Goal: Use online tool/utility: Utilize a website feature to perform a specific function

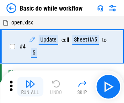
click at [30, 87] on img "button" at bounding box center [30, 84] width 10 height 10
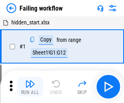
click at [30, 87] on img "button" at bounding box center [30, 84] width 10 height 10
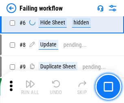
scroll to position [173, 0]
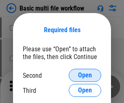
click at [85, 75] on span "Open" at bounding box center [85, 75] width 14 height 7
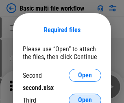
click at [85, 97] on span "Open" at bounding box center [85, 100] width 14 height 7
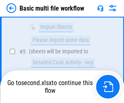
scroll to position [225, 0]
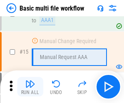
click at [30, 87] on img "button" at bounding box center [30, 84] width 10 height 10
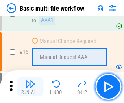
scroll to position [542, 0]
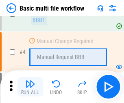
click at [30, 87] on img "button" at bounding box center [30, 84] width 10 height 10
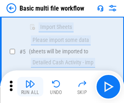
click at [30, 87] on img "button" at bounding box center [30, 84] width 10 height 10
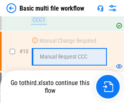
scroll to position [381, 0]
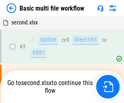
scroll to position [33, 0]
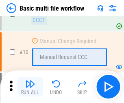
click at [30, 87] on img "button" at bounding box center [30, 84] width 10 height 10
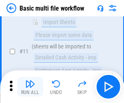
click at [30, 87] on img "button" at bounding box center [30, 84] width 10 height 10
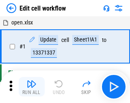
click at [30, 87] on img "button" at bounding box center [32, 84] width 10 height 10
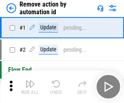
click at [30, 87] on img "button" at bounding box center [30, 84] width 10 height 10
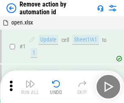
scroll to position [30, 0]
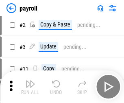
click at [30, 87] on img "button" at bounding box center [30, 84] width 10 height 10
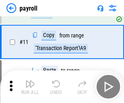
scroll to position [59, 0]
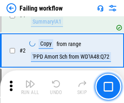
scroll to position [131, 0]
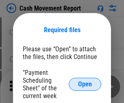
click at [85, 84] on span "Open" at bounding box center [85, 84] width 14 height 7
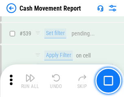
scroll to position [3613, 0]
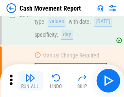
click at [30, 81] on img "button" at bounding box center [30, 78] width 10 height 10
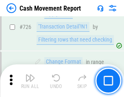
scroll to position [4247, 0]
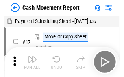
scroll to position [15, 0]
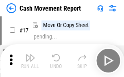
click at [30, 60] on img "button" at bounding box center [30, 58] width 10 height 10
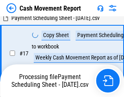
scroll to position [169, 0]
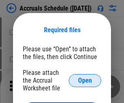
click at [85, 80] on span "Open" at bounding box center [85, 80] width 14 height 7
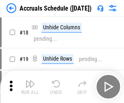
click at [30, 87] on img "button" at bounding box center [30, 84] width 10 height 10
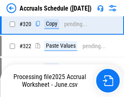
scroll to position [1514, 0]
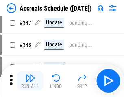
click at [30, 81] on img "button" at bounding box center [30, 78] width 10 height 10
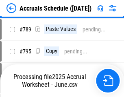
scroll to position [3419, 0]
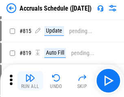
click at [30, 81] on img "button" at bounding box center [30, 78] width 10 height 10
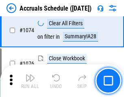
scroll to position [4875, 0]
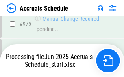
scroll to position [4625, 0]
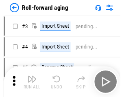
scroll to position [1, 0]
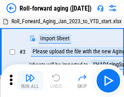
click at [30, 81] on img "button" at bounding box center [30, 78] width 10 height 10
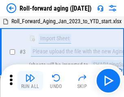
click at [30, 81] on img "button" at bounding box center [30, 78] width 10 height 10
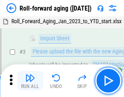
scroll to position [53, 0]
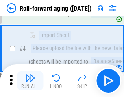
click at [30, 81] on img "button" at bounding box center [30, 78] width 10 height 10
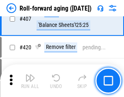
scroll to position [2823, 0]
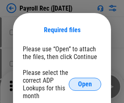
click at [85, 84] on span "Open" at bounding box center [85, 84] width 14 height 7
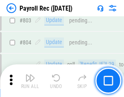
scroll to position [5172, 0]
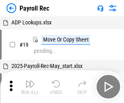
click at [30, 87] on img "button" at bounding box center [30, 84] width 10 height 10
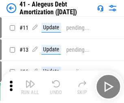
click at [30, 87] on img "button" at bounding box center [30, 84] width 10 height 10
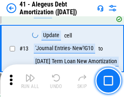
scroll to position [101, 0]
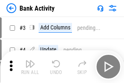
click at [30, 66] on img "button" at bounding box center [30, 64] width 10 height 10
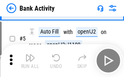
scroll to position [43, 0]
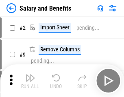
click at [30, 81] on img "button" at bounding box center [30, 78] width 10 height 10
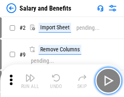
scroll to position [11, 0]
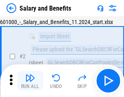
click at [30, 81] on img "button" at bounding box center [30, 78] width 10 height 10
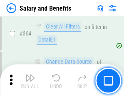
scroll to position [3833, 0]
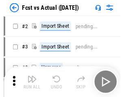
scroll to position [11, 0]
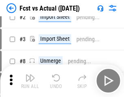
click at [30, 81] on img "button" at bounding box center [30, 78] width 10 height 10
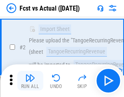
click at [30, 81] on img "button" at bounding box center [30, 78] width 10 height 10
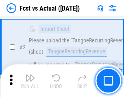
scroll to position [76, 0]
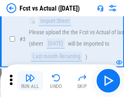
click at [30, 81] on img "button" at bounding box center [30, 78] width 10 height 10
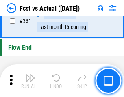
scroll to position [3896, 0]
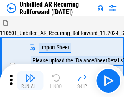
click at [30, 81] on img "button" at bounding box center [30, 78] width 10 height 10
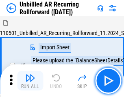
scroll to position [18, 0]
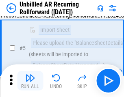
click at [30, 81] on img "button" at bounding box center [30, 78] width 10 height 10
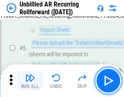
scroll to position [77, 0]
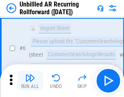
click at [30, 81] on img "button" at bounding box center [30, 78] width 10 height 10
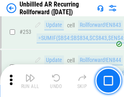
scroll to position [2765, 0]
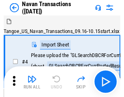
scroll to position [13, 0]
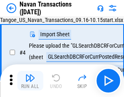
click at [30, 81] on img "button" at bounding box center [30, 78] width 10 height 10
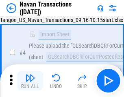
click at [30, 81] on img "button" at bounding box center [30, 78] width 10 height 10
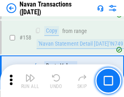
scroll to position [2639, 0]
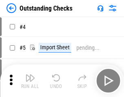
click at [30, 81] on img "button" at bounding box center [30, 78] width 10 height 10
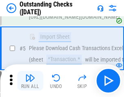
click at [30, 81] on img "button" at bounding box center [30, 78] width 10 height 10
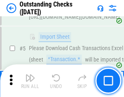
scroll to position [85, 0]
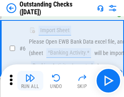
click at [30, 81] on img "button" at bounding box center [30, 78] width 10 height 10
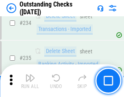
scroll to position [2472, 0]
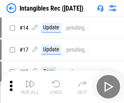
click at [30, 87] on img "button" at bounding box center [30, 84] width 10 height 10
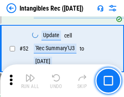
scroll to position [317, 0]
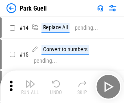
click at [30, 81] on img "button" at bounding box center [30, 84] width 10 height 10
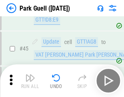
scroll to position [1018, 0]
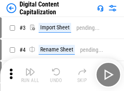
click at [30, 68] on img "button" at bounding box center [30, 72] width 10 height 10
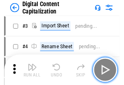
scroll to position [24, 0]
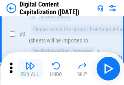
click at [30, 68] on img "button" at bounding box center [30, 66] width 10 height 10
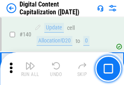
scroll to position [863, 0]
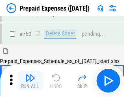
click at [30, 81] on img "button" at bounding box center [30, 78] width 10 height 10
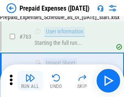
click at [30, 81] on img "button" at bounding box center [30, 78] width 10 height 10
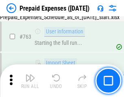
scroll to position [2304, 0]
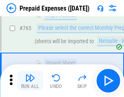
click at [30, 81] on img "button" at bounding box center [30, 78] width 10 height 10
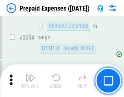
scroll to position [8509, 0]
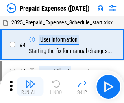
click at [30, 87] on img "button" at bounding box center [30, 84] width 10 height 10
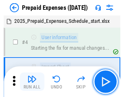
scroll to position [36, 0]
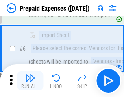
click at [30, 81] on img "button" at bounding box center [30, 78] width 10 height 10
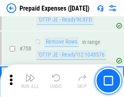
scroll to position [2900, 0]
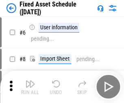
click at [30, 87] on img "button" at bounding box center [30, 84] width 10 height 10
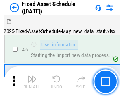
scroll to position [44, 0]
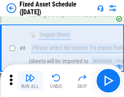
click at [30, 81] on img "button" at bounding box center [30, 78] width 10 height 10
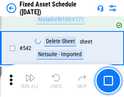
scroll to position [2902, 0]
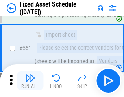
click at [30, 81] on img "button" at bounding box center [30, 78] width 10 height 10
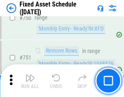
scroll to position [3969, 0]
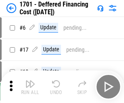
click at [30, 87] on img "button" at bounding box center [30, 84] width 10 height 10
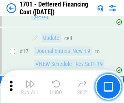
scroll to position [98, 0]
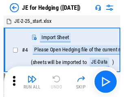
scroll to position [1, 0]
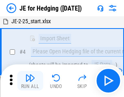
click at [30, 81] on img "button" at bounding box center [30, 78] width 10 height 10
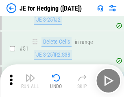
scroll to position [527, 0]
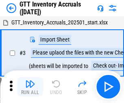
click at [30, 81] on img "button" at bounding box center [30, 84] width 10 height 10
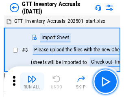
scroll to position [1, 0]
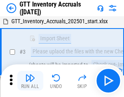
click at [30, 81] on img "button" at bounding box center [30, 78] width 10 height 10
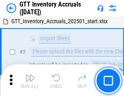
scroll to position [53, 0]
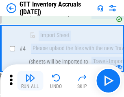
click at [30, 81] on img "button" at bounding box center [30, 78] width 10 height 10
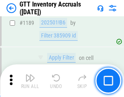
scroll to position [6647, 0]
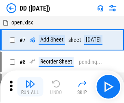
click at [30, 87] on img "button" at bounding box center [30, 84] width 10 height 10
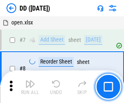
scroll to position [79, 0]
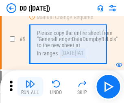
click at [30, 87] on img "button" at bounding box center [30, 84] width 10 height 10
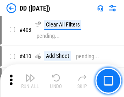
scroll to position [3642, 0]
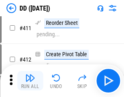
click at [30, 81] on img "button" at bounding box center [30, 78] width 10 height 10
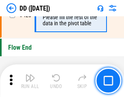
scroll to position [3896, 0]
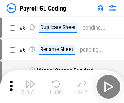
click at [30, 87] on img "button" at bounding box center [30, 84] width 10 height 10
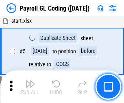
scroll to position [98, 0]
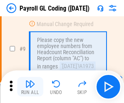
click at [30, 87] on img "button" at bounding box center [30, 84] width 10 height 10
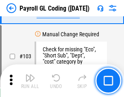
scroll to position [1910, 0]
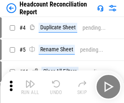
click at [30, 87] on img "button" at bounding box center [30, 84] width 10 height 10
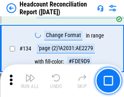
scroll to position [978, 0]
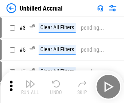
click at [30, 87] on img "button" at bounding box center [30, 84] width 10 height 10
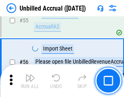
scroll to position [850, 0]
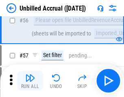
click at [30, 81] on img "button" at bounding box center [30, 78] width 10 height 10
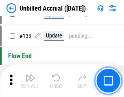
scroll to position [2425, 0]
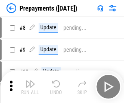
click at [30, 87] on img "button" at bounding box center [30, 84] width 10 height 10
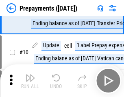
scroll to position [51, 0]
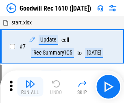
click at [30, 87] on img "button" at bounding box center [30, 84] width 10 height 10
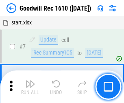
scroll to position [139, 0]
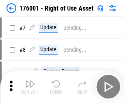
click at [30, 87] on img "button" at bounding box center [30, 84] width 10 height 10
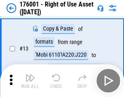
scroll to position [53, 0]
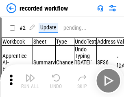
click at [30, 81] on img "button" at bounding box center [30, 78] width 10 height 10
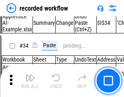
scroll to position [2544, 0]
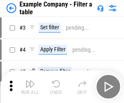
click at [30, 87] on img "button" at bounding box center [30, 84] width 10 height 10
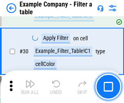
scroll to position [745, 0]
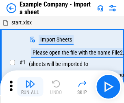
click at [30, 81] on img "button" at bounding box center [30, 84] width 10 height 10
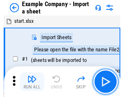
scroll to position [13, 0]
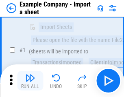
click at [30, 81] on img "button" at bounding box center [30, 78] width 10 height 10
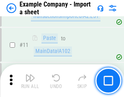
scroll to position [180, 0]
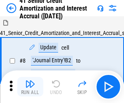
click at [30, 81] on img "button" at bounding box center [30, 84] width 10 height 10
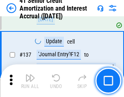
scroll to position [747, 0]
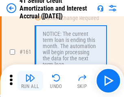
click at [30, 81] on img "button" at bounding box center [30, 78] width 10 height 10
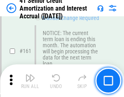
scroll to position [871, 0]
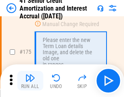
click at [30, 81] on img "button" at bounding box center [30, 78] width 10 height 10
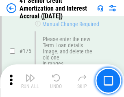
scroll to position [953, 0]
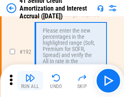
click at [30, 81] on img "button" at bounding box center [30, 78] width 10 height 10
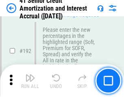
scroll to position [1039, 0]
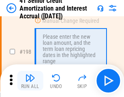
click at [30, 81] on img "button" at bounding box center [30, 78] width 10 height 10
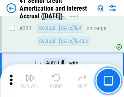
scroll to position [2079, 0]
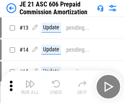
click at [30, 81] on img "button" at bounding box center [30, 84] width 10 height 10
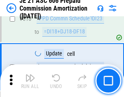
scroll to position [1520, 0]
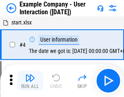
click at [30, 81] on img "button" at bounding box center [30, 78] width 10 height 10
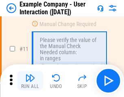
click at [30, 81] on img "button" at bounding box center [30, 78] width 10 height 10
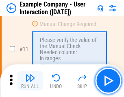
scroll to position [176, 0]
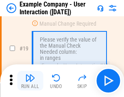
click at [30, 81] on img "button" at bounding box center [30, 78] width 10 height 10
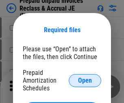
click at [85, 80] on span "Open" at bounding box center [85, 80] width 14 height 7
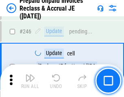
scroll to position [1099, 0]
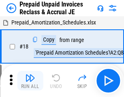
click at [30, 81] on img "button" at bounding box center [30, 78] width 10 height 10
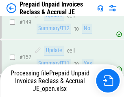
scroll to position [708, 0]
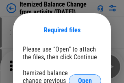
click at [85, 77] on span "Open" at bounding box center [85, 80] width 14 height 7
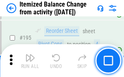
scroll to position [1567, 0]
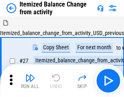
scroll to position [13, 0]
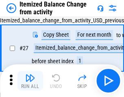
click at [30, 81] on img "button" at bounding box center [30, 78] width 10 height 10
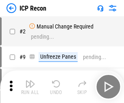
scroll to position [4, 0]
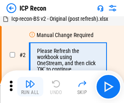
click at [30, 87] on img "button" at bounding box center [30, 84] width 10 height 10
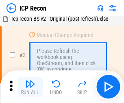
click at [30, 87] on img "button" at bounding box center [30, 84] width 10 height 10
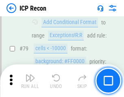
scroll to position [798, 0]
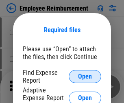
click at [85, 77] on span "Open" at bounding box center [85, 76] width 14 height 7
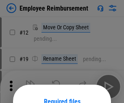
scroll to position [72, 0]
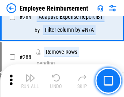
scroll to position [2213, 0]
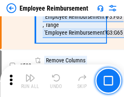
click at [30, 81] on img "button" at bounding box center [30, 78] width 10 height 10
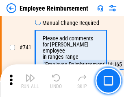
scroll to position [5711, 0]
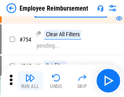
click at [30, 81] on img "button" at bounding box center [30, 78] width 10 height 10
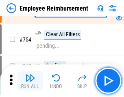
click at [30, 81] on img "button" at bounding box center [30, 78] width 10 height 10
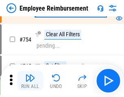
click at [30, 81] on img "button" at bounding box center [30, 78] width 10 height 10
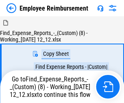
scroll to position [28, 0]
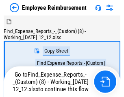
scroll to position [28, 0]
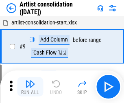
click at [30, 87] on img "button" at bounding box center [30, 84] width 10 height 10
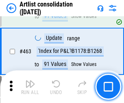
scroll to position [3564, 0]
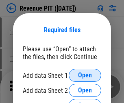
click at [85, 75] on span "Open" at bounding box center [85, 75] width 14 height 7
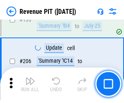
scroll to position [827, 0]
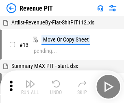
scroll to position [13, 0]
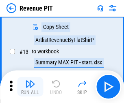
click at [30, 87] on img "button" at bounding box center [30, 84] width 10 height 10
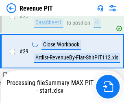
scroll to position [374, 0]
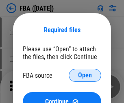
click at [85, 75] on span "Open" at bounding box center [85, 75] width 14 height 7
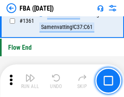
scroll to position [8742, 0]
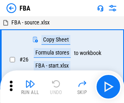
scroll to position [8, 0]
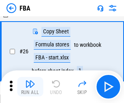
click at [30, 87] on img "button" at bounding box center [30, 84] width 10 height 10
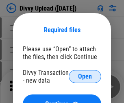
click at [85, 77] on span "Open" at bounding box center [85, 76] width 14 height 7
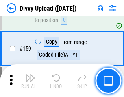
scroll to position [843, 0]
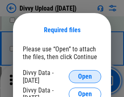
click at [85, 77] on span "Open" at bounding box center [85, 76] width 14 height 7
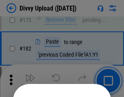
scroll to position [914, 0]
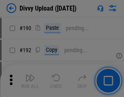
scroll to position [1027, 0]
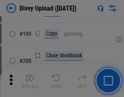
scroll to position [1184, 0]
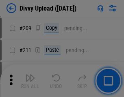
scroll to position [1383, 0]
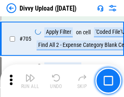
scroll to position [5569, 0]
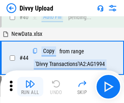
click at [30, 87] on img "button" at bounding box center [30, 84] width 10 height 10
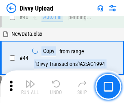
scroll to position [90, 0]
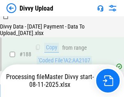
scroll to position [958, 0]
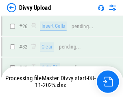
scroll to position [843, 0]
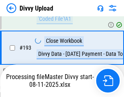
scroll to position [1138, 0]
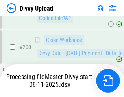
scroll to position [1317, 0]
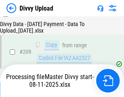
scroll to position [1497, 0]
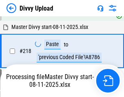
scroll to position [1808, 0]
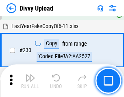
scroll to position [2020, 0]
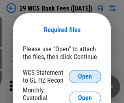
click at [85, 77] on span "Open" at bounding box center [85, 76] width 14 height 7
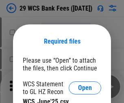
scroll to position [11, 0]
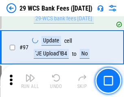
scroll to position [793, 0]
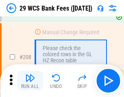
click at [30, 81] on img "button" at bounding box center [30, 78] width 10 height 10
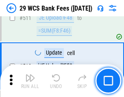
scroll to position [4095, 0]
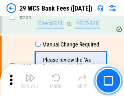
click at [30, 81] on img "button" at bounding box center [30, 78] width 10 height 10
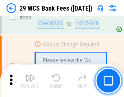
scroll to position [4402, 0]
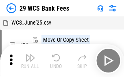
click at [30, 60] on img "button" at bounding box center [30, 58] width 10 height 10
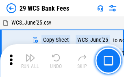
scroll to position [15, 0]
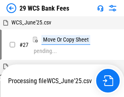
scroll to position [4, 0]
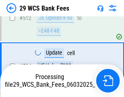
scroll to position [4346, 0]
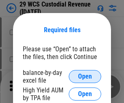
click at [85, 77] on span "Open" at bounding box center [85, 76] width 14 height 7
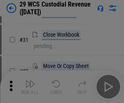
scroll to position [175, 0]
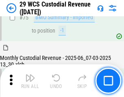
scroll to position [850, 0]
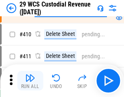
click at [30, 81] on img "button" at bounding box center [30, 78] width 10 height 10
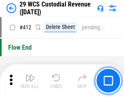
scroll to position [3888, 0]
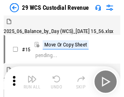
scroll to position [20, 0]
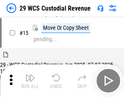
click at [30, 81] on img "button" at bounding box center [30, 78] width 10 height 10
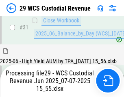
scroll to position [418, 0]
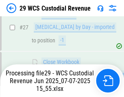
scroll to position [376, 0]
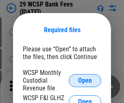
click at [85, 80] on span "Open" at bounding box center [85, 80] width 14 height 7
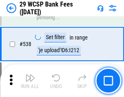
scroll to position [3128, 0]
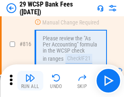
click at [30, 81] on img "button" at bounding box center [30, 78] width 10 height 10
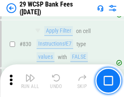
scroll to position [5165, 0]
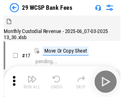
scroll to position [20, 0]
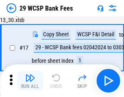
click at [30, 81] on img "button" at bounding box center [30, 78] width 10 height 10
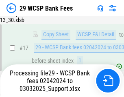
scroll to position [143, 0]
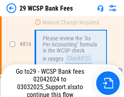
scroll to position [4964, 0]
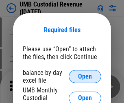
click at [85, 77] on span "Open" at bounding box center [85, 76] width 14 height 7
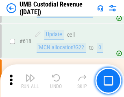
scroll to position [4194, 0]
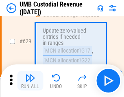
click at [30, 81] on img "button" at bounding box center [30, 78] width 10 height 10
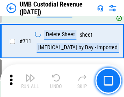
scroll to position [4955, 0]
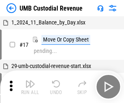
scroll to position [6, 0]
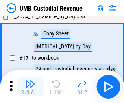
click at [30, 87] on img "button" at bounding box center [30, 84] width 10 height 10
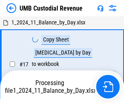
scroll to position [6, 0]
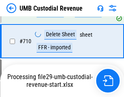
scroll to position [4936, 0]
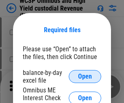
click at [85, 77] on span "Open" at bounding box center [85, 76] width 14 height 7
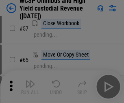
scroll to position [355, 0]
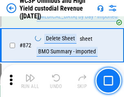
scroll to position [6889, 0]
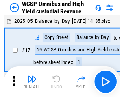
scroll to position [4, 0]
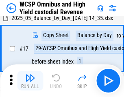
click at [30, 81] on img "button" at bounding box center [30, 78] width 10 height 10
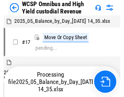
scroll to position [4, 0]
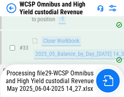
scroll to position [403, 0]
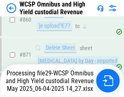
scroll to position [6871, 0]
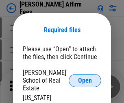
click at [85, 77] on span "Open" at bounding box center [85, 80] width 14 height 7
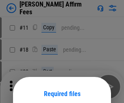
scroll to position [64, 0]
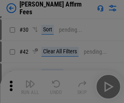
scroll to position [166, 0]
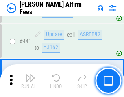
scroll to position [1872, 0]
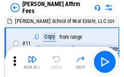
scroll to position [8, 0]
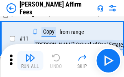
click at [30, 60] on img "button" at bounding box center [30, 58] width 10 height 10
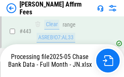
scroll to position [2135, 0]
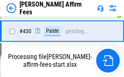
scroll to position [1723, 0]
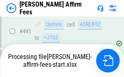
scroll to position [2135, 0]
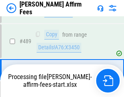
scroll to position [2125, 0]
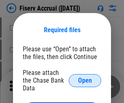
click at [85, 77] on span "Open" at bounding box center [85, 80] width 14 height 7
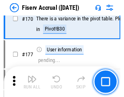
scroll to position [1631, 0]
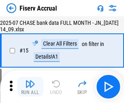
click at [30, 87] on img "button" at bounding box center [30, 84] width 10 height 10
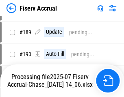
scroll to position [2092, 0]
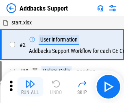
click at [30, 81] on img "button" at bounding box center [30, 84] width 10 height 10
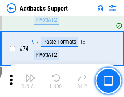
scroll to position [593, 0]
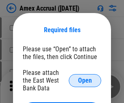
click at [85, 80] on span "Open" at bounding box center [85, 80] width 14 height 7
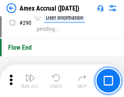
scroll to position [2535, 0]
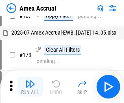
click at [30, 87] on img "button" at bounding box center [30, 84] width 10 height 10
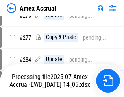
scroll to position [2477, 0]
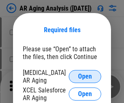
click at [85, 75] on span "Open" at bounding box center [85, 76] width 14 height 7
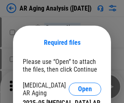
scroll to position [13, 0]
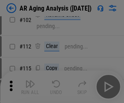
scroll to position [112, 0]
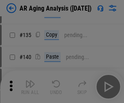
scroll to position [245, 0]
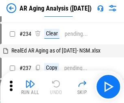
scroll to position [8, 0]
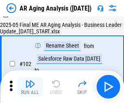
click at [30, 87] on img "button" at bounding box center [30, 84] width 10 height 10
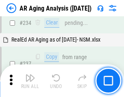
scroll to position [1262, 0]
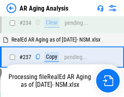
scroll to position [1286, 0]
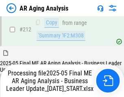
scroll to position [1252, 0]
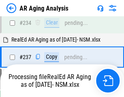
scroll to position [1286, 0]
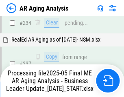
scroll to position [1252, 0]
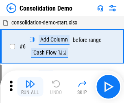
click at [30, 87] on img "button" at bounding box center [30, 84] width 10 height 10
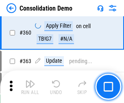
scroll to position [2728, 0]
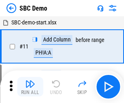
click at [30, 87] on img "button" at bounding box center [30, 84] width 10 height 10
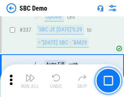
scroll to position [2141, 0]
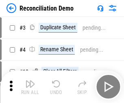
click at [30, 87] on img "button" at bounding box center [30, 84] width 10 height 10
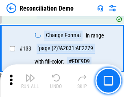
scroll to position [967, 0]
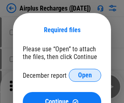
click at [85, 75] on span "Open" at bounding box center [85, 75] width 14 height 7
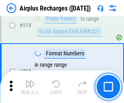
scroll to position [3503, 0]
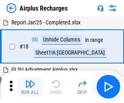
click at [30, 87] on img "button" at bounding box center [30, 84] width 10 height 10
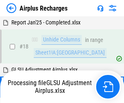
scroll to position [36, 0]
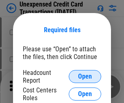
click at [85, 77] on span "Open" at bounding box center [85, 76] width 14 height 7
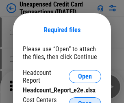
click at [85, 101] on span "Open" at bounding box center [85, 104] width 14 height 7
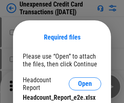
scroll to position [7, 0]
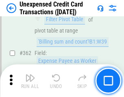
scroll to position [2093, 0]
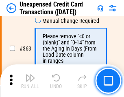
click at [30, 81] on img "button" at bounding box center [30, 78] width 10 height 10
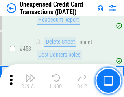
scroll to position [2776, 0]
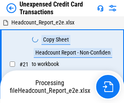
scroll to position [13, 0]
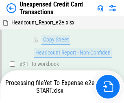
scroll to position [132, 0]
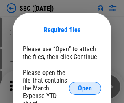
click at [85, 88] on span "Open" at bounding box center [85, 88] width 14 height 7
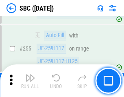
scroll to position [1591, 0]
